Goal: Task Accomplishment & Management: Manage account settings

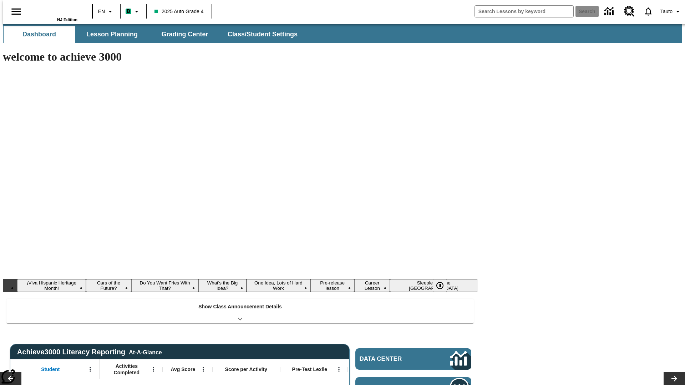
type input "-1"
click at [259, 34] on button "Class/Student Settings" at bounding box center [263, 34] width 82 height 17
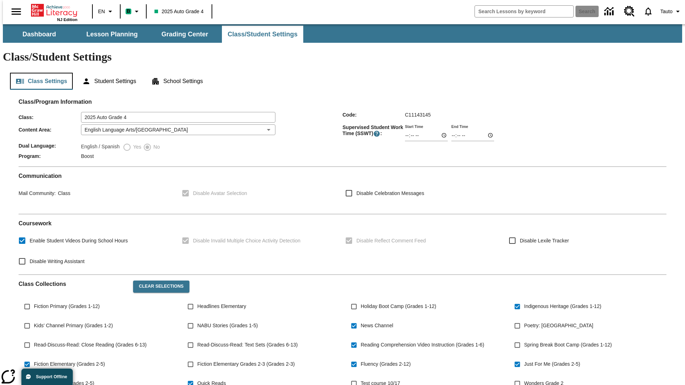
click at [39, 73] on button "Class Settings" at bounding box center [41, 81] width 63 height 17
type input "02:34"
type input "03:34"
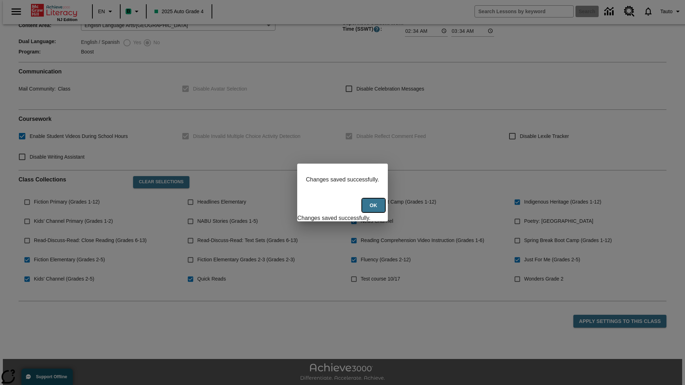
click at [374, 209] on button "Ok" at bounding box center [373, 206] width 23 height 14
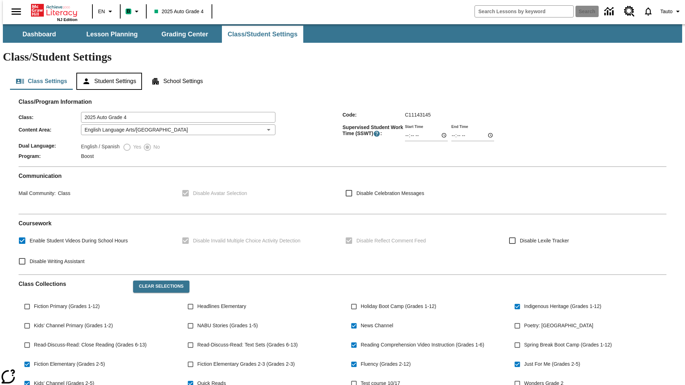
click at [107, 73] on button "Student Settings" at bounding box center [108, 81] width 65 height 17
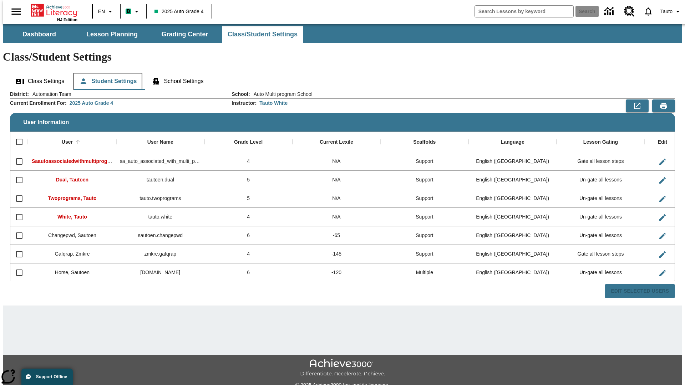
scroll to position [16, 0]
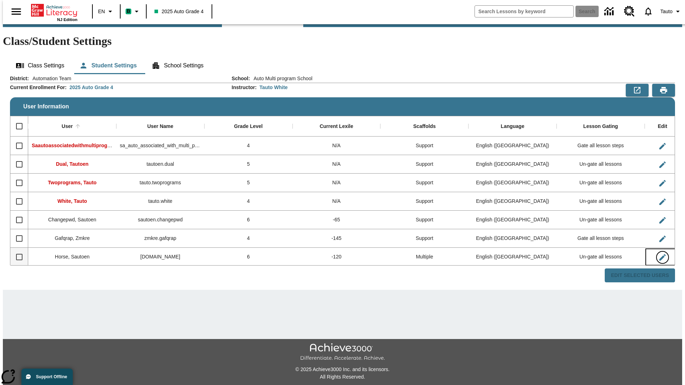
click at [659, 254] on icon "Edit User" at bounding box center [662, 257] width 6 height 6
click at [668, 11] on span "Tauto" at bounding box center [667, 11] width 12 height 7
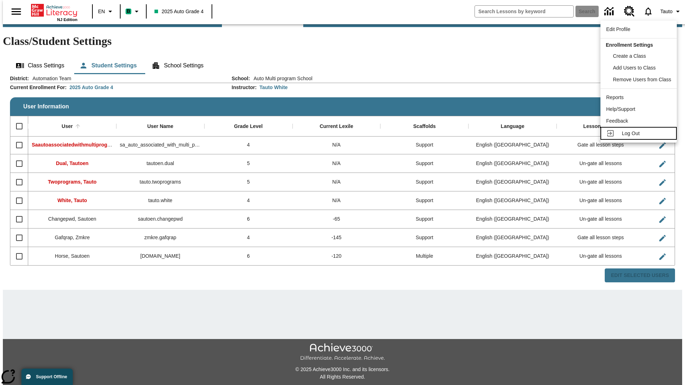
click at [640, 133] on span "Log Out" at bounding box center [631, 134] width 18 height 6
